Goal: Information Seeking & Learning: Check status

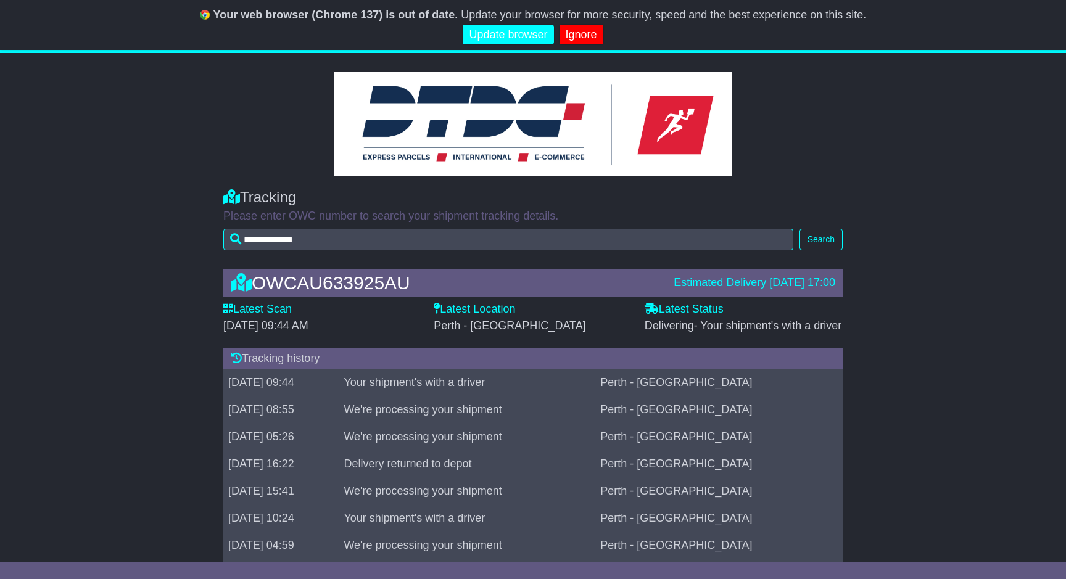
scroll to position [8, 0]
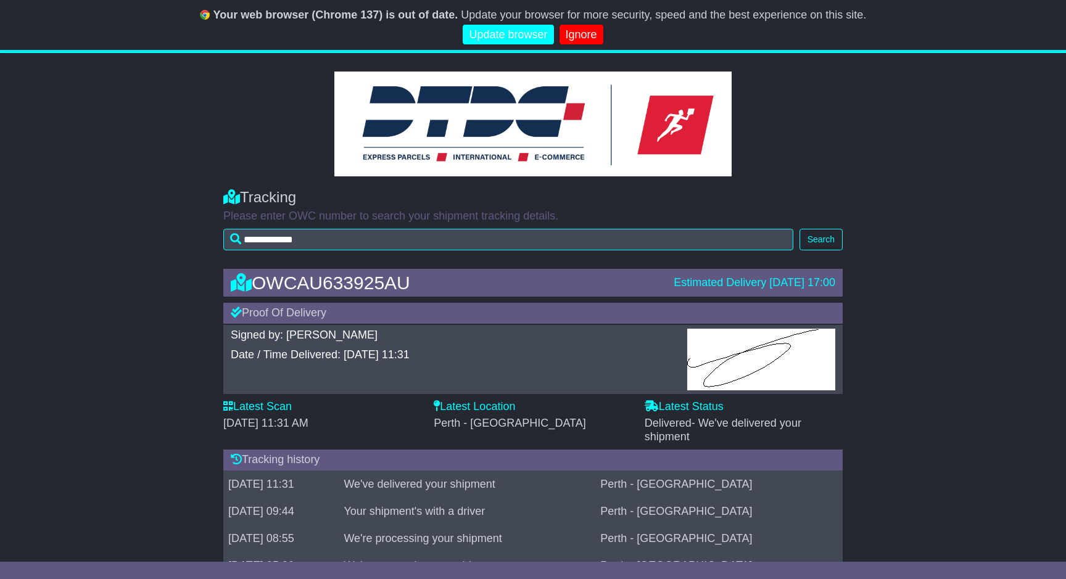
scroll to position [8, 0]
